Goal: Check status: Check status

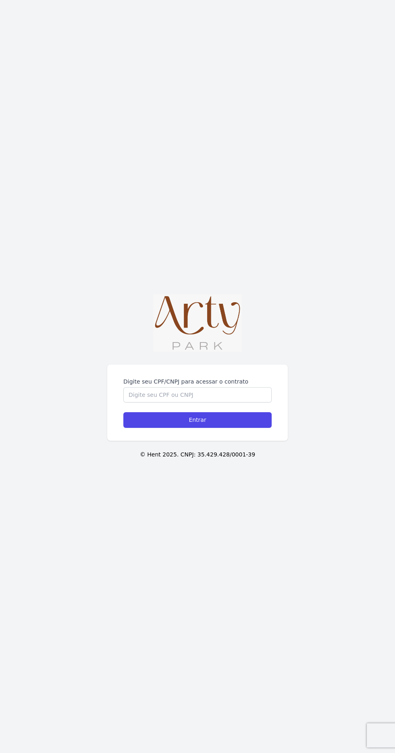
click at [212, 386] on label "Digite seu CPF/CNPJ para acessar o contrato" at bounding box center [197, 382] width 148 height 8
click at [212, 403] on input "Digite seu CPF/CNPJ para acessar o contrato" at bounding box center [197, 394] width 148 height 15
click at [202, 386] on label "Digite seu CPF/CNPJ para acessar o contrato" at bounding box center [197, 382] width 148 height 8
click at [202, 403] on input "Digite seu CPF/CNPJ para acessar o contrato" at bounding box center [197, 394] width 148 height 15
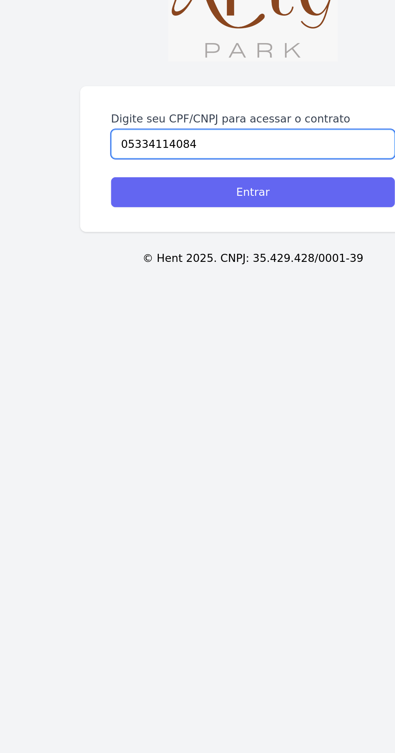
type input "05334114084"
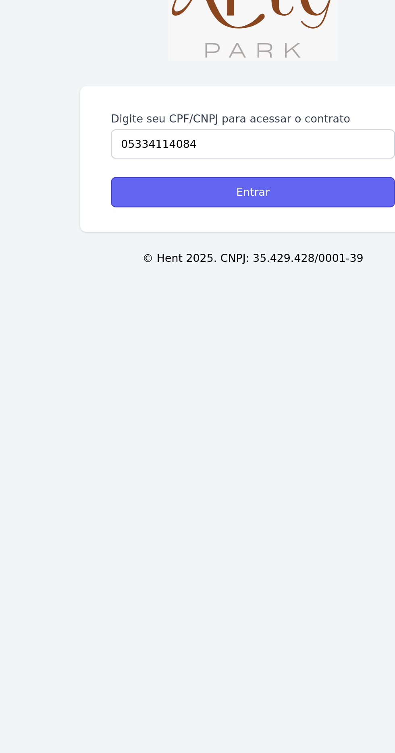
click at [243, 428] on input "Entrar" at bounding box center [197, 420] width 148 height 16
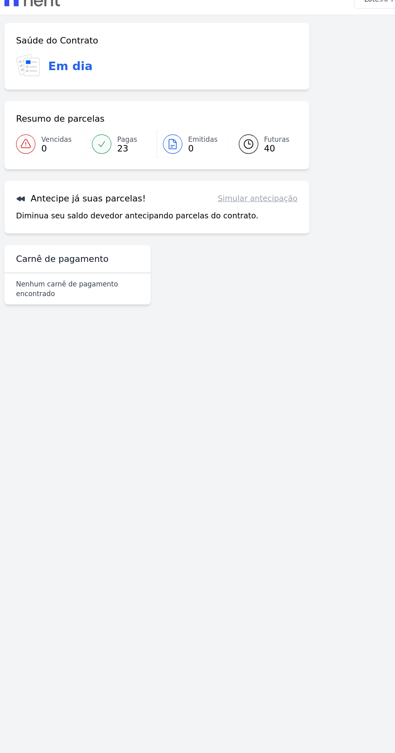
click at [224, 140] on div "Futuras 40" at bounding box center [233, 133] width 21 height 16
click at [210, 135] on icon at bounding box center [211, 133] width 10 height 10
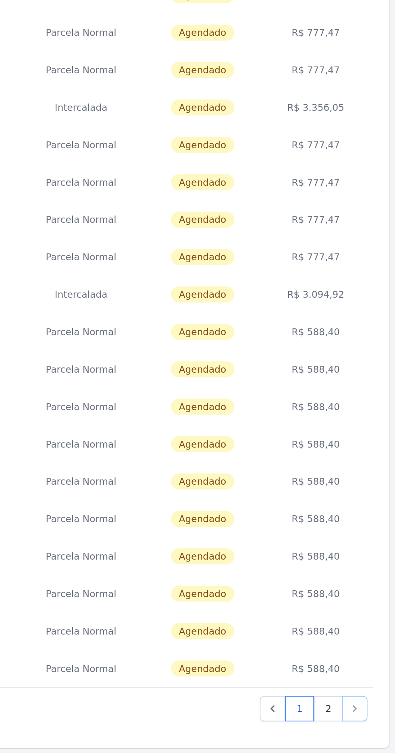
click at [366, 570] on icon "Next" at bounding box center [366, 571] width 8 height 8
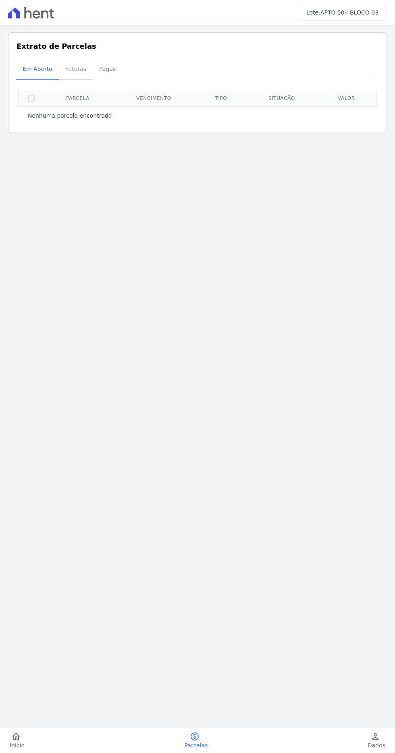
click at [77, 64] on span "Futuras" at bounding box center [75, 69] width 31 height 16
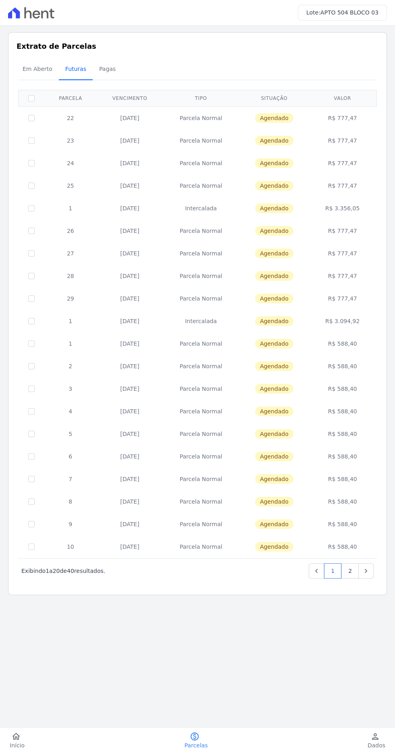
click at [79, 70] on span "Futuras" at bounding box center [75, 69] width 31 height 16
click at [32, 117] on input "checkbox" at bounding box center [31, 118] width 6 height 6
checkbox input "true"
click at [33, 117] on input "checkbox" at bounding box center [31, 118] width 6 height 6
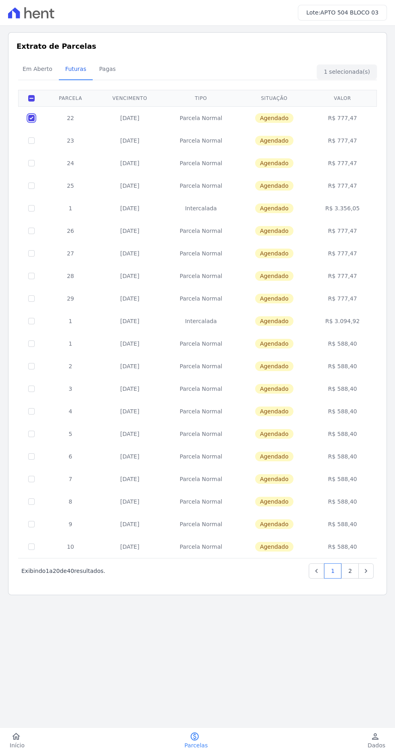
checkbox input "false"
click at [318, 569] on icon "Previous" at bounding box center [316, 571] width 2 height 4
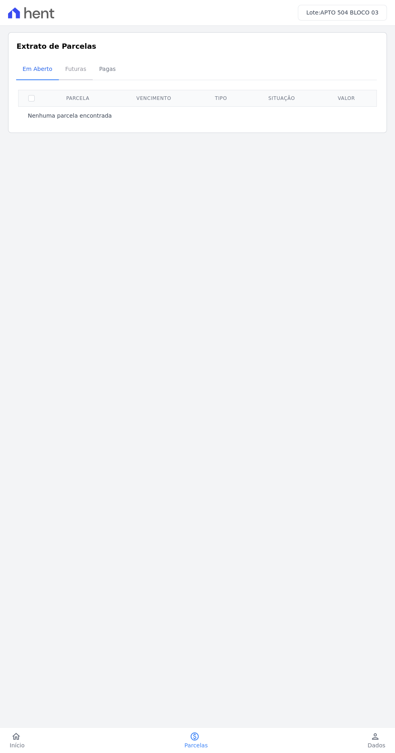
click at [70, 63] on span "Futuras" at bounding box center [75, 69] width 31 height 16
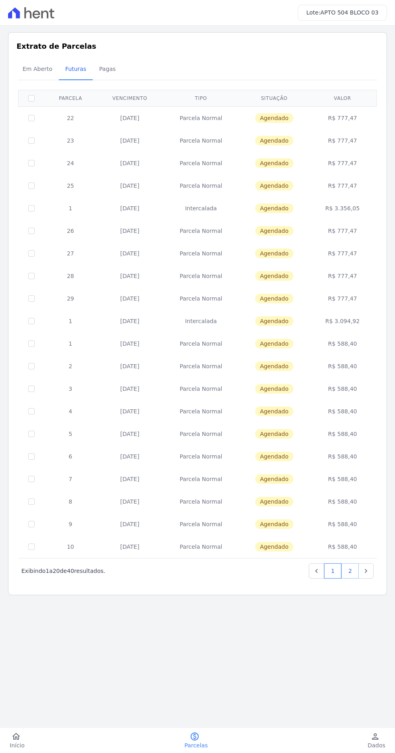
click at [351, 570] on link "2" at bounding box center [349, 570] width 17 height 15
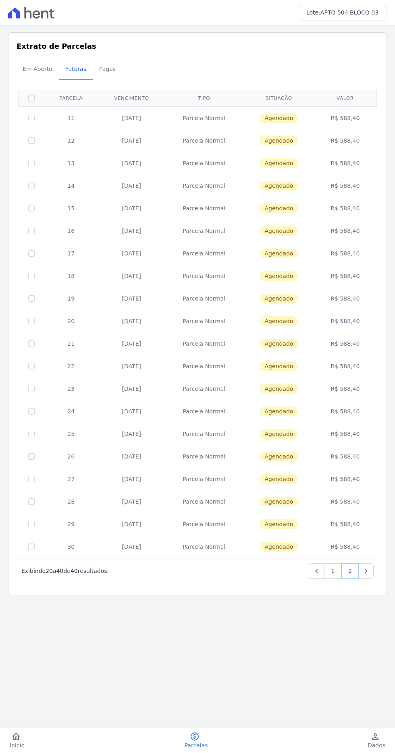
click at [351, 570] on link "2" at bounding box center [349, 570] width 17 height 15
click at [334, 570] on link "1" at bounding box center [332, 570] width 17 height 15
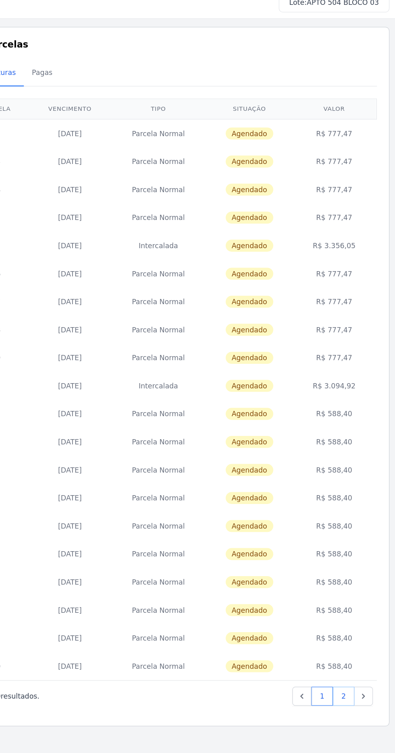
click at [351, 570] on link "2" at bounding box center [349, 570] width 17 height 15
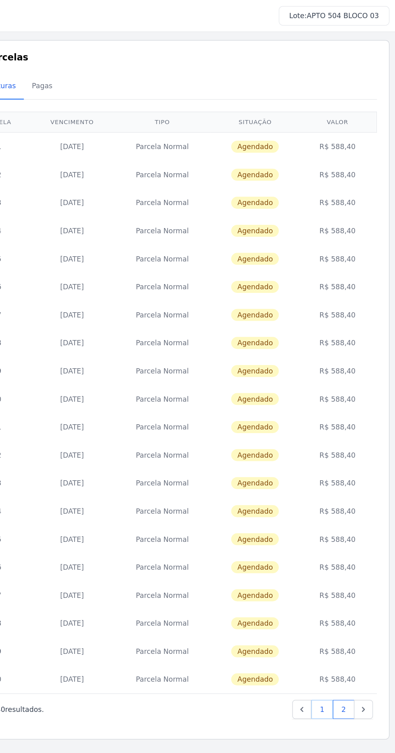
click at [332, 574] on link "1" at bounding box center [332, 570] width 17 height 15
